Goal: Transaction & Acquisition: Book appointment/travel/reservation

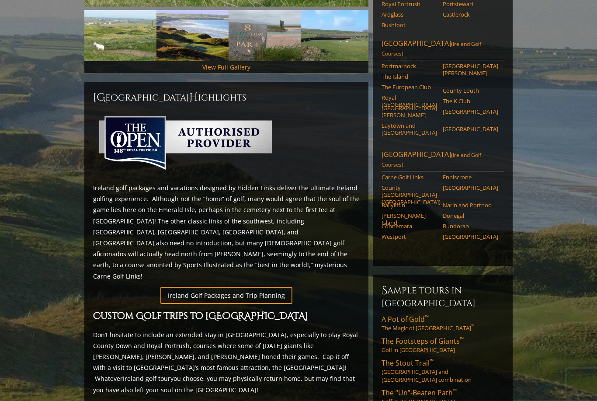
scroll to position [275, 0]
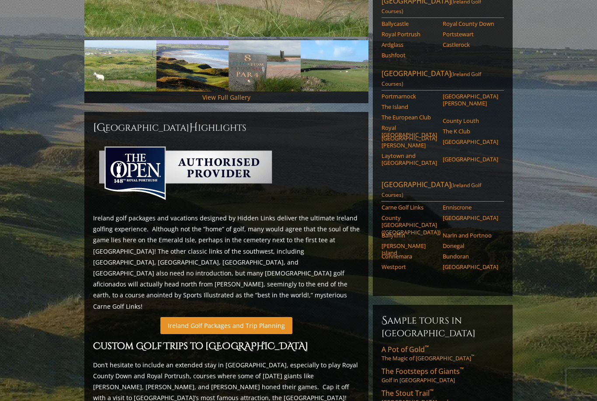
click at [226, 317] on link "Ireland Golf Packages and Trip Planning" at bounding box center [226, 325] width 132 height 17
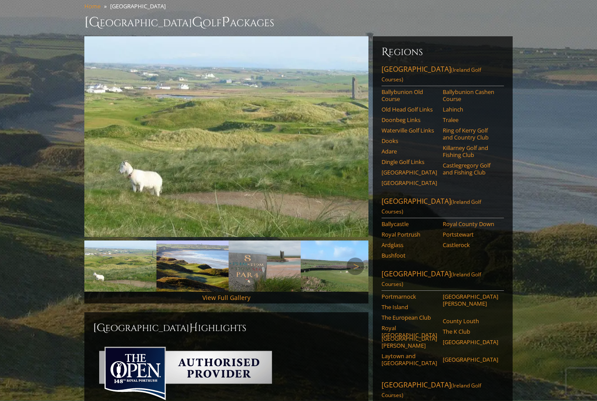
scroll to position [75, 0]
click at [446, 106] on link "Lahinch" at bounding box center [471, 109] width 56 height 7
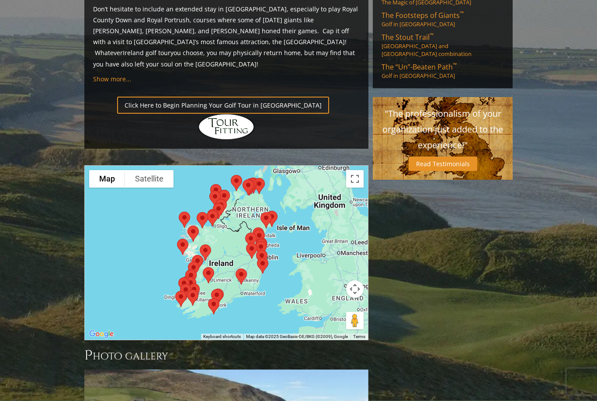
scroll to position [631, 0]
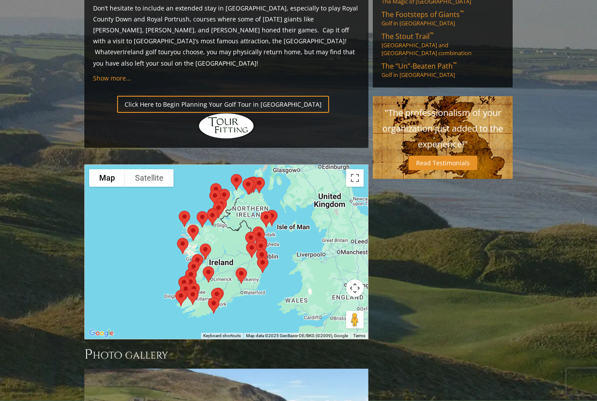
click at [181, 235] on img at bounding box center [183, 246] width 18 height 23
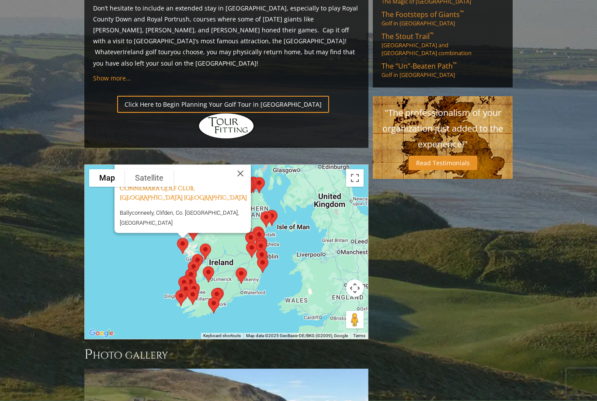
scroll to position [632, 0]
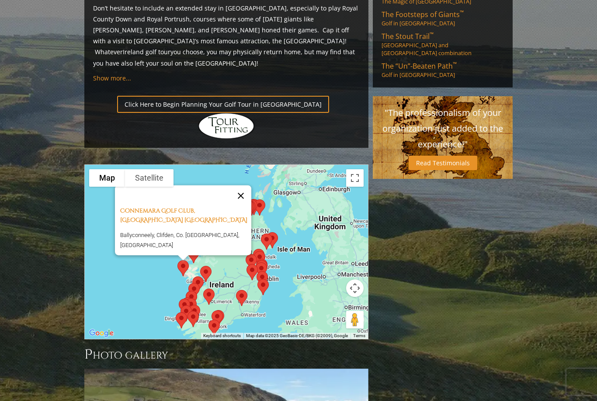
click at [244, 185] on button "Close" at bounding box center [240, 195] width 21 height 21
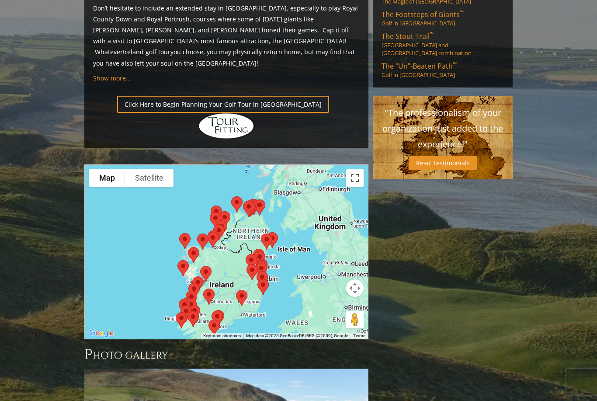
click at [194, 244] on img at bounding box center [194, 255] width 18 height 23
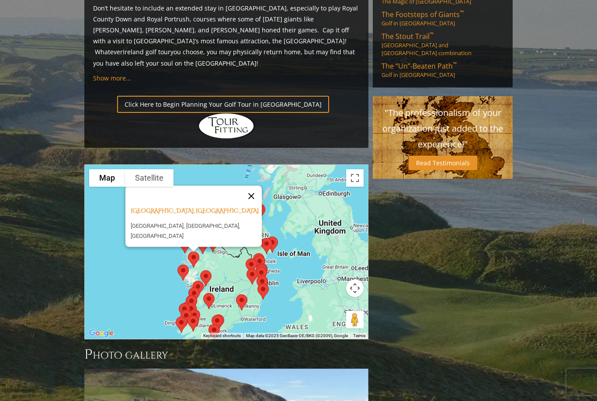
click at [254, 185] on button "Close" at bounding box center [251, 195] width 21 height 21
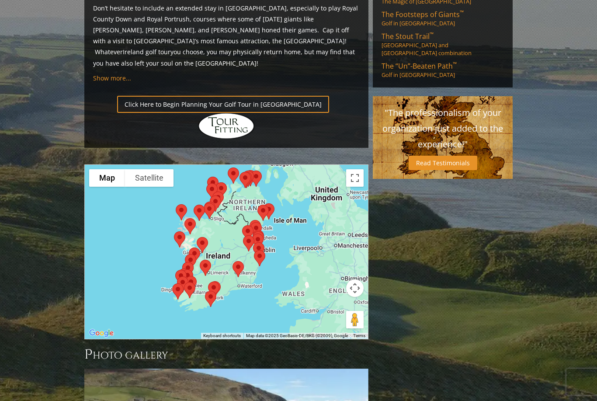
drag, startPoint x: 291, startPoint y: 230, endPoint x: 285, endPoint y: 186, distance: 44.2
click at [285, 186] on div at bounding box center [226, 252] width 283 height 174
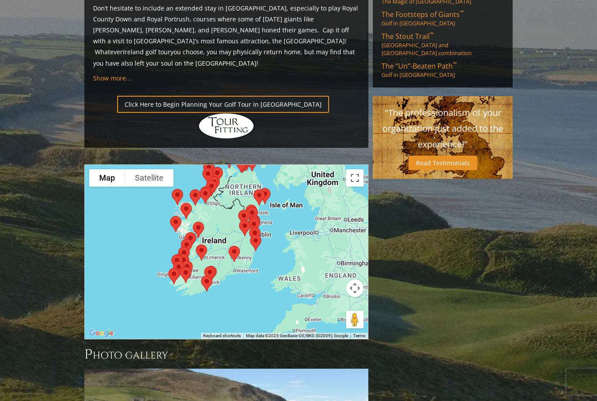
click at [258, 231] on img at bounding box center [256, 242] width 18 height 23
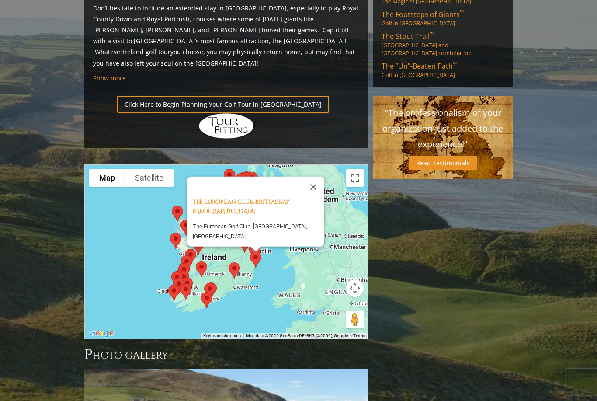
click at [316, 177] on button "Close" at bounding box center [313, 187] width 21 height 21
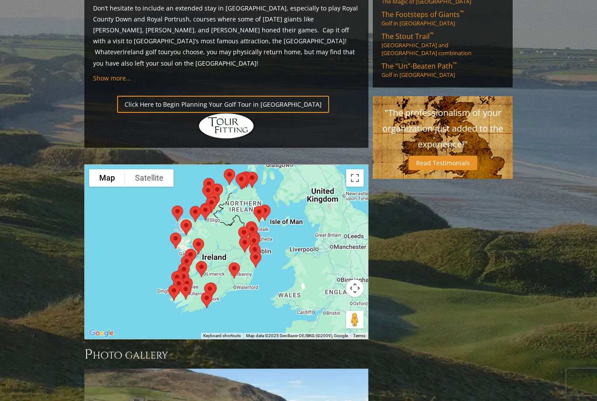
click at [244, 233] on img at bounding box center [245, 244] width 18 height 23
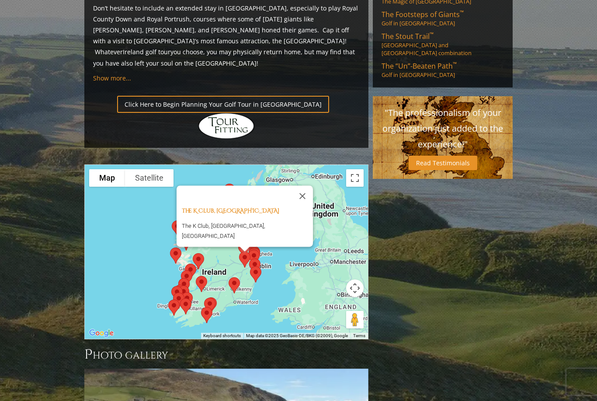
click at [292, 185] on button "Close" at bounding box center [302, 195] width 21 height 21
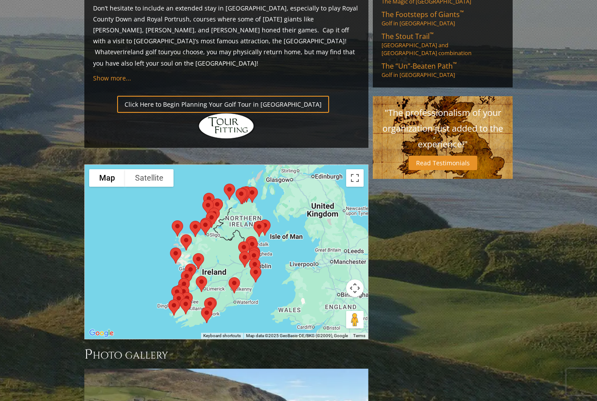
click at [257, 246] on img at bounding box center [254, 257] width 18 height 23
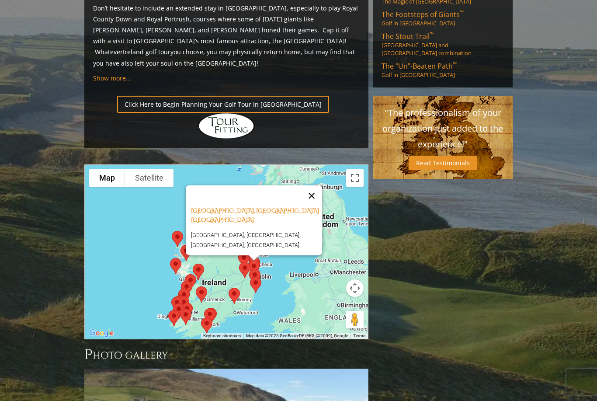
click at [312, 185] on button "Close" at bounding box center [311, 195] width 21 height 21
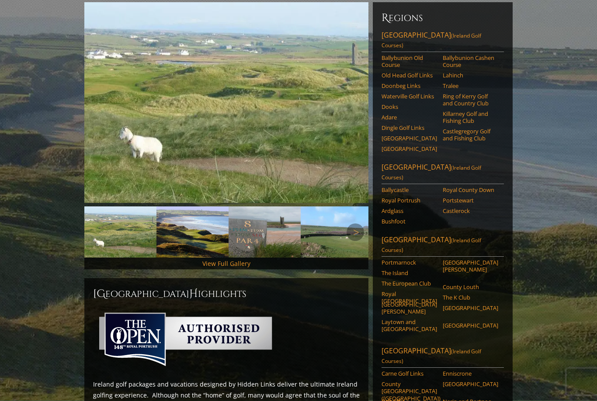
scroll to position [0, 0]
